Goal: Task Accomplishment & Management: Manage account settings

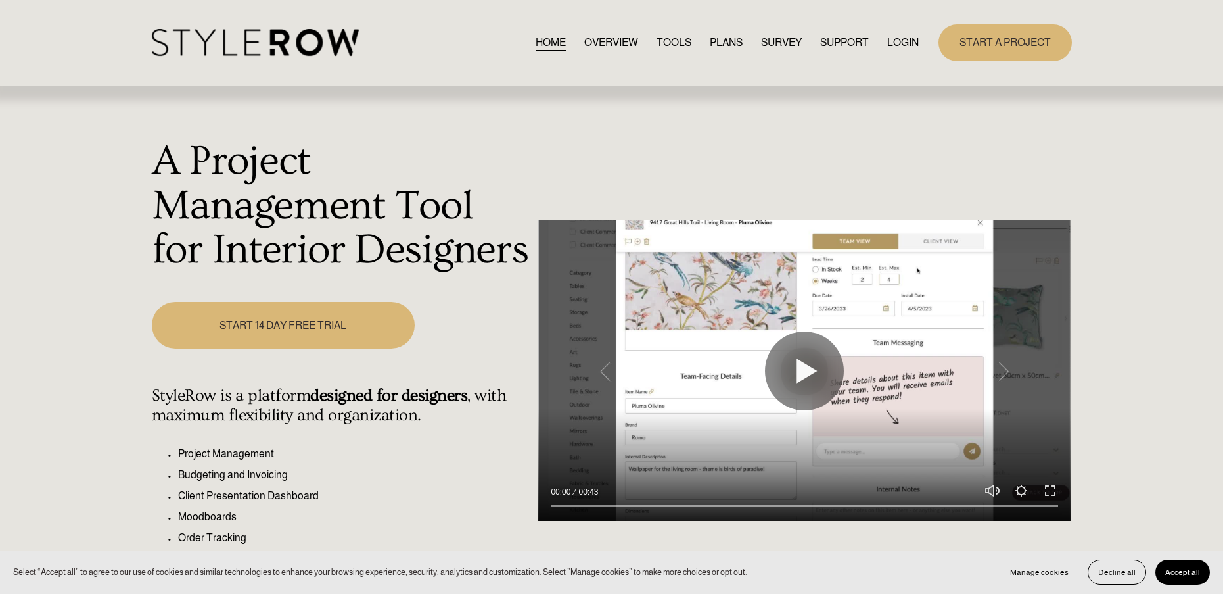
click at [900, 44] on link "LOGIN" at bounding box center [903, 43] width 32 height 18
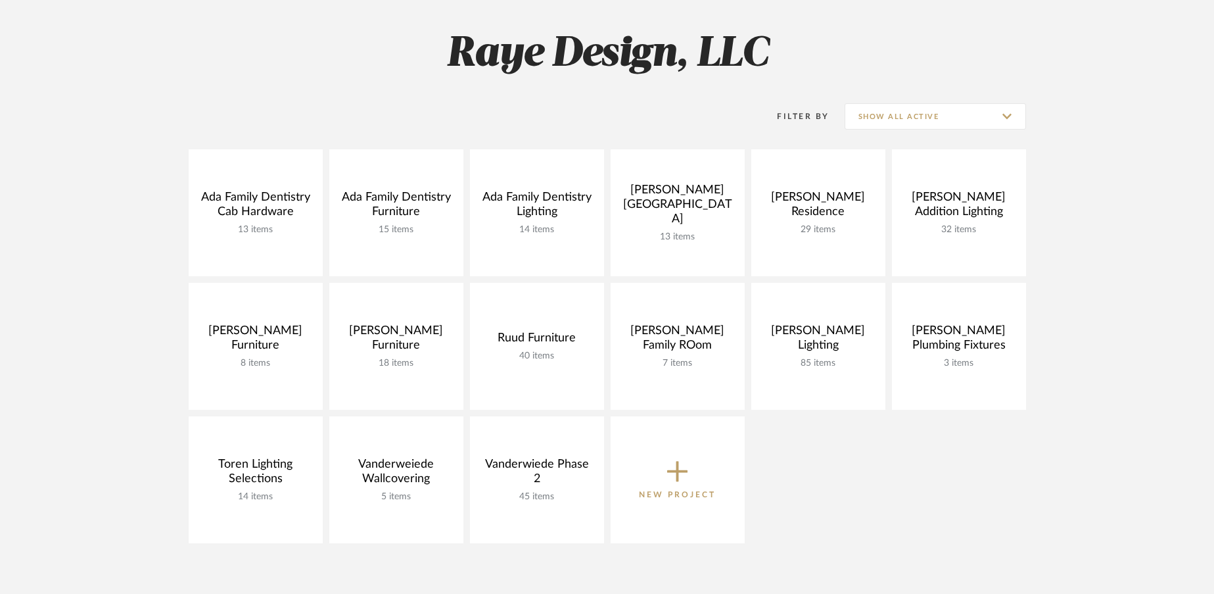
scroll to position [178, 0]
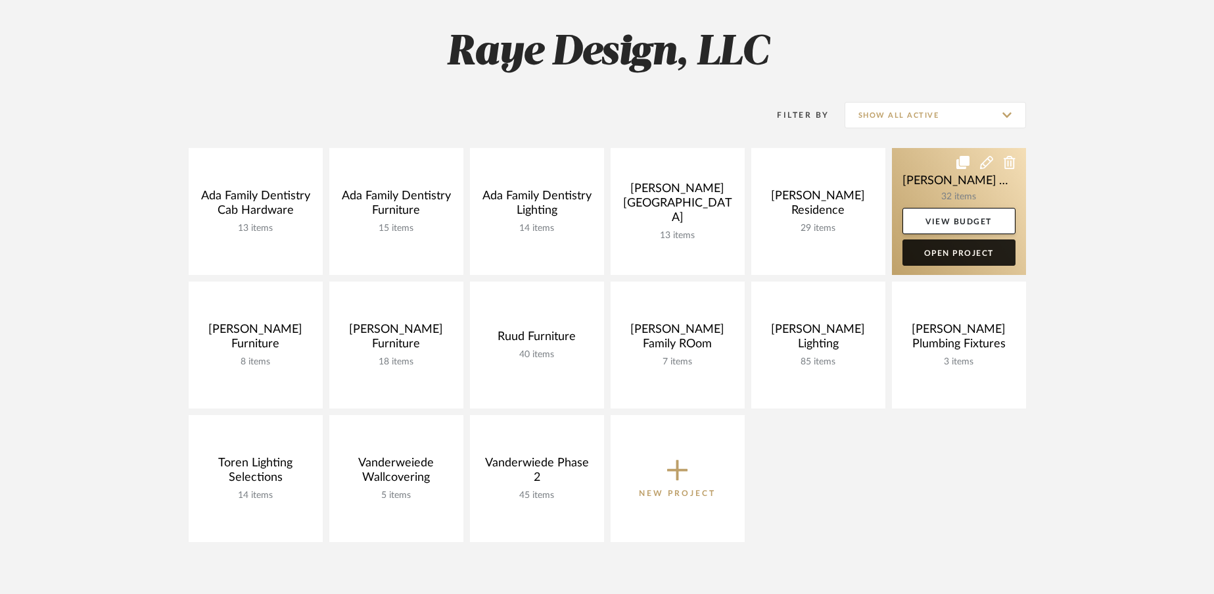
click at [946, 256] on link "Open Project" at bounding box center [958, 252] width 113 height 26
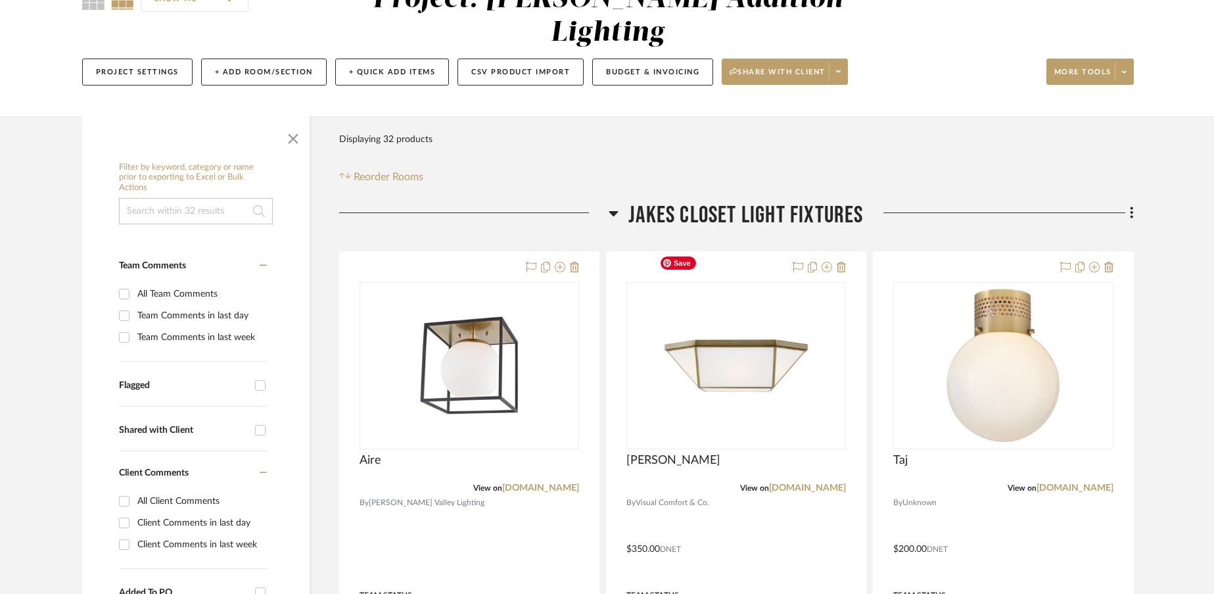
scroll to position [139, 0]
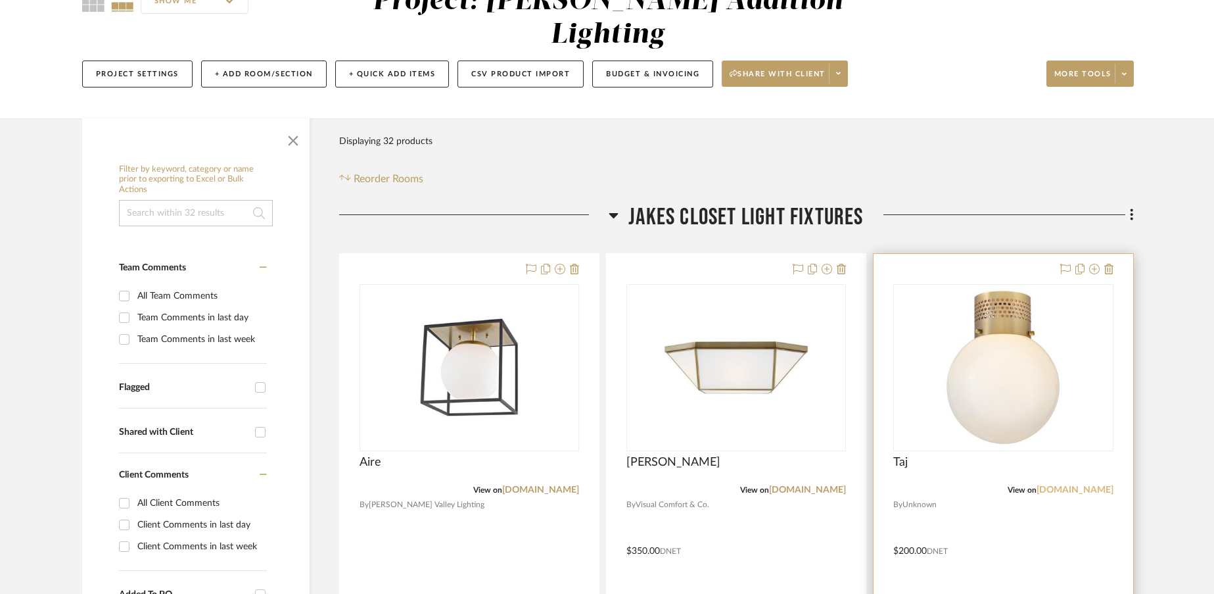
click at [1036, 485] on link "kendalllightingcenter.com" at bounding box center [1074, 489] width 77 height 9
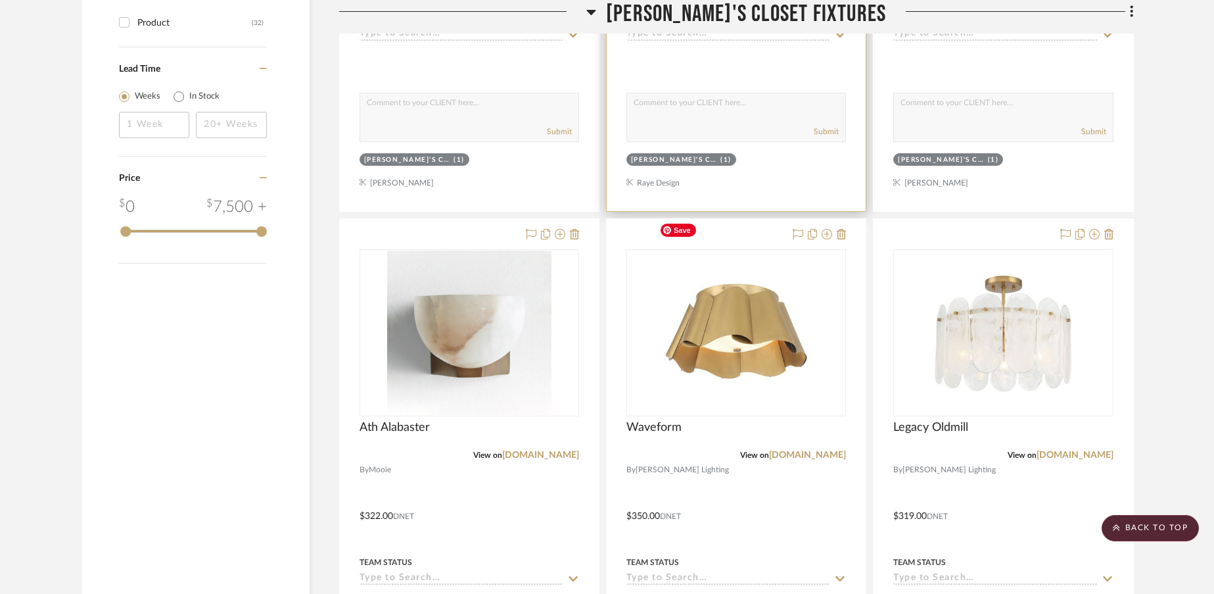
scroll to position [1409, 0]
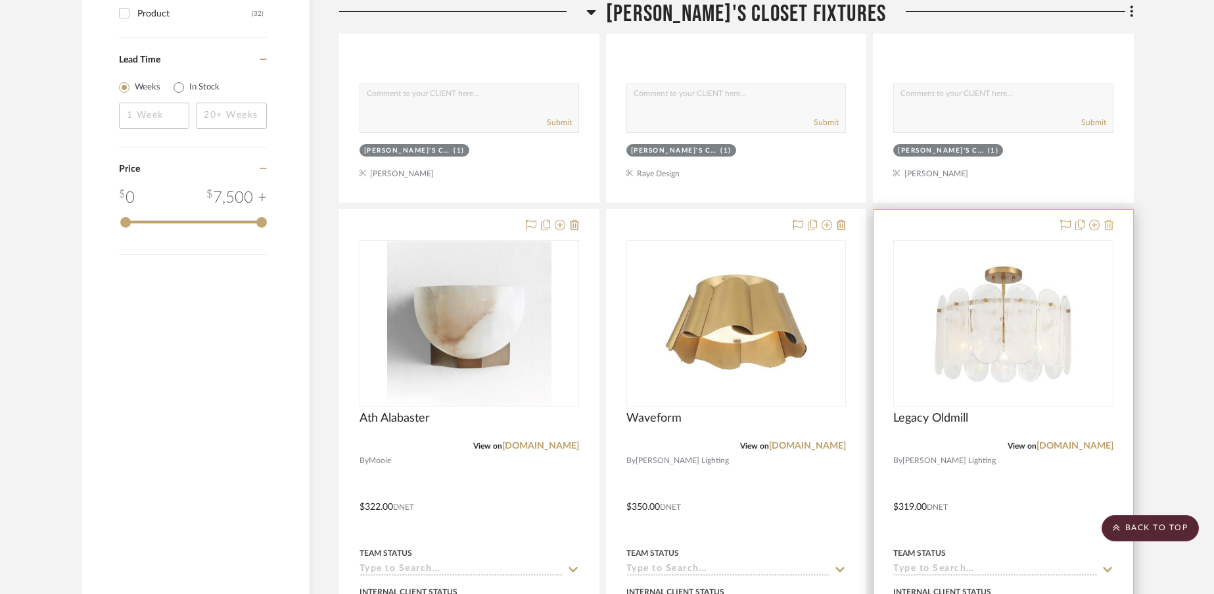
click at [1111, 220] on icon at bounding box center [1108, 225] width 9 height 11
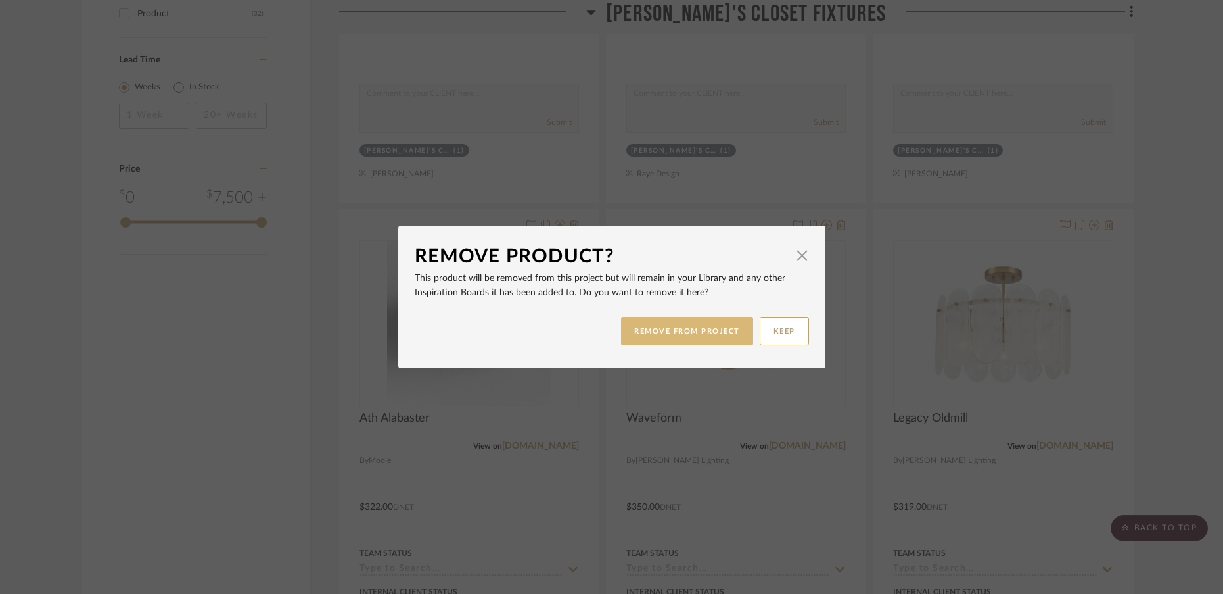
click at [714, 334] on button "REMOVE FROM PROJECT" at bounding box center [687, 331] width 132 height 28
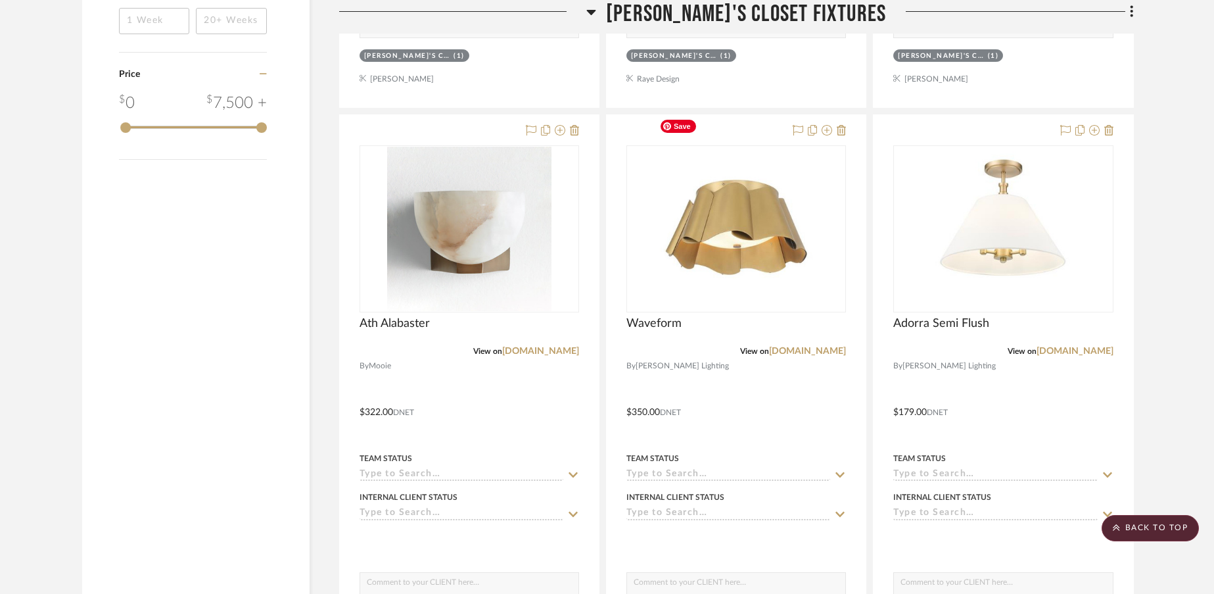
scroll to position [1501, 0]
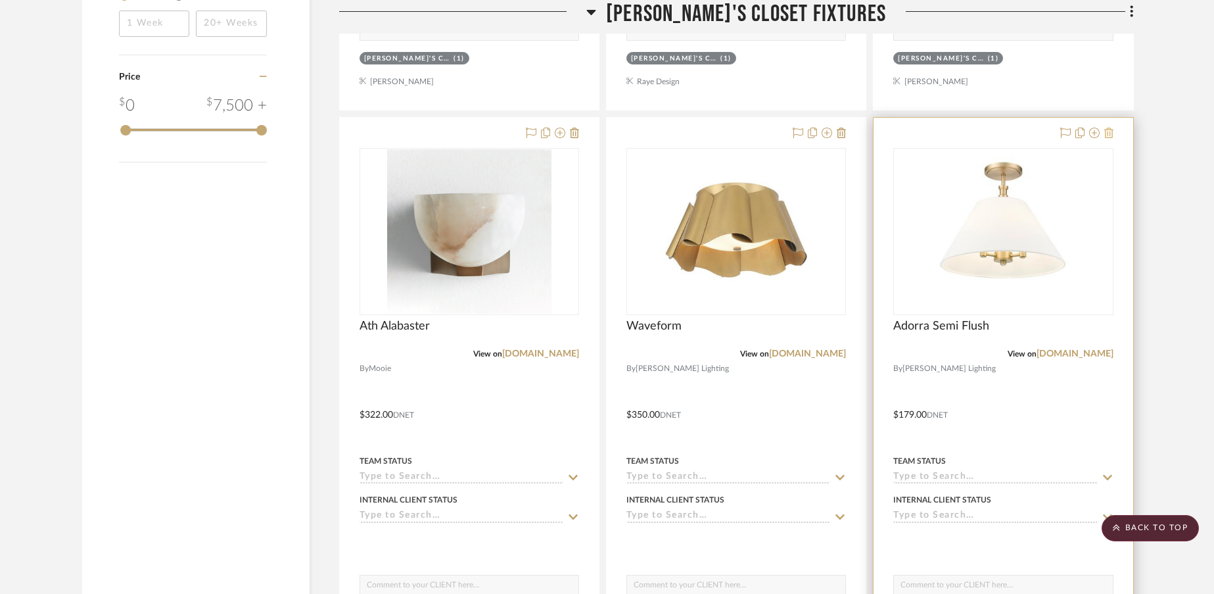
click at [1107, 128] on icon at bounding box center [1108, 133] width 9 height 11
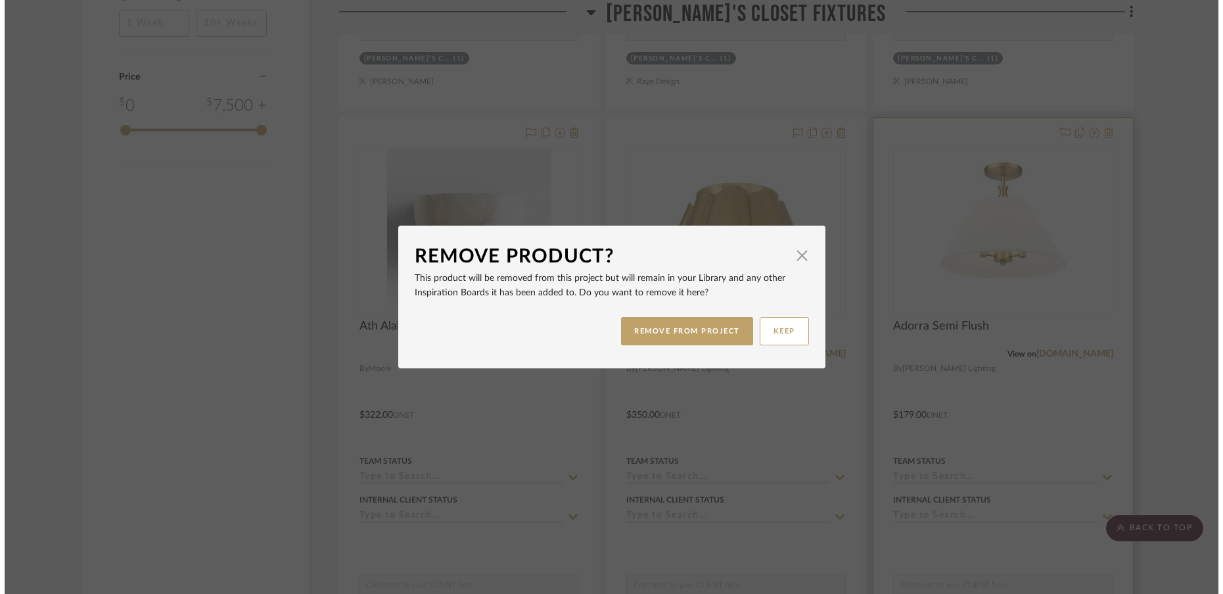
scroll to position [0, 0]
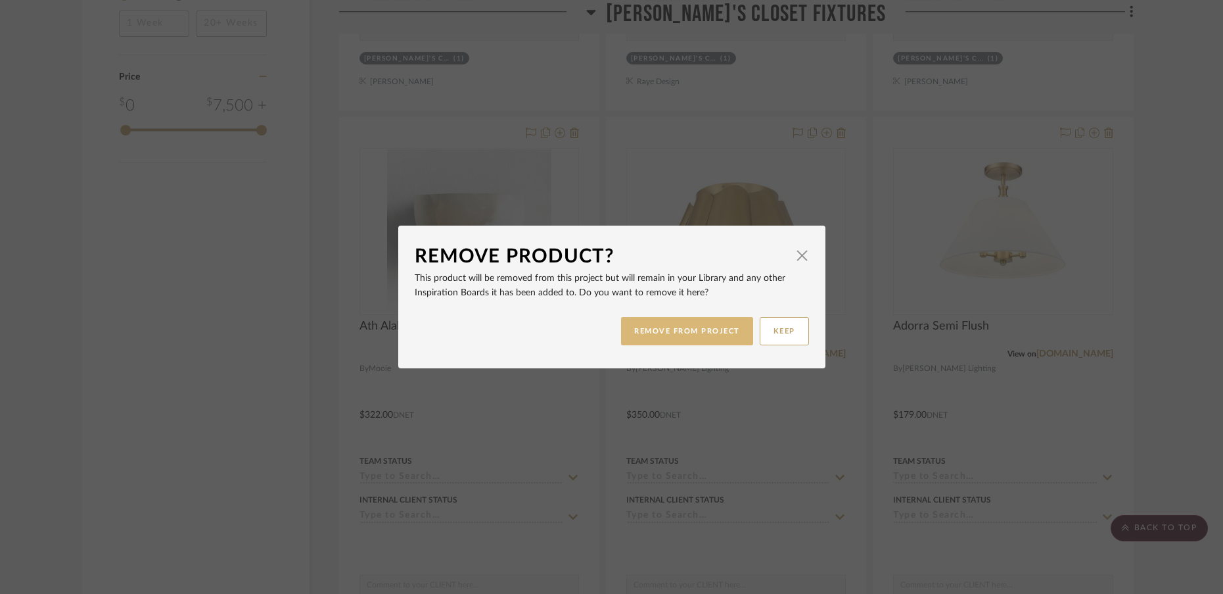
click at [657, 332] on button "REMOVE FROM PROJECT" at bounding box center [687, 331] width 132 height 28
